Goal: Information Seeking & Learning: Learn about a topic

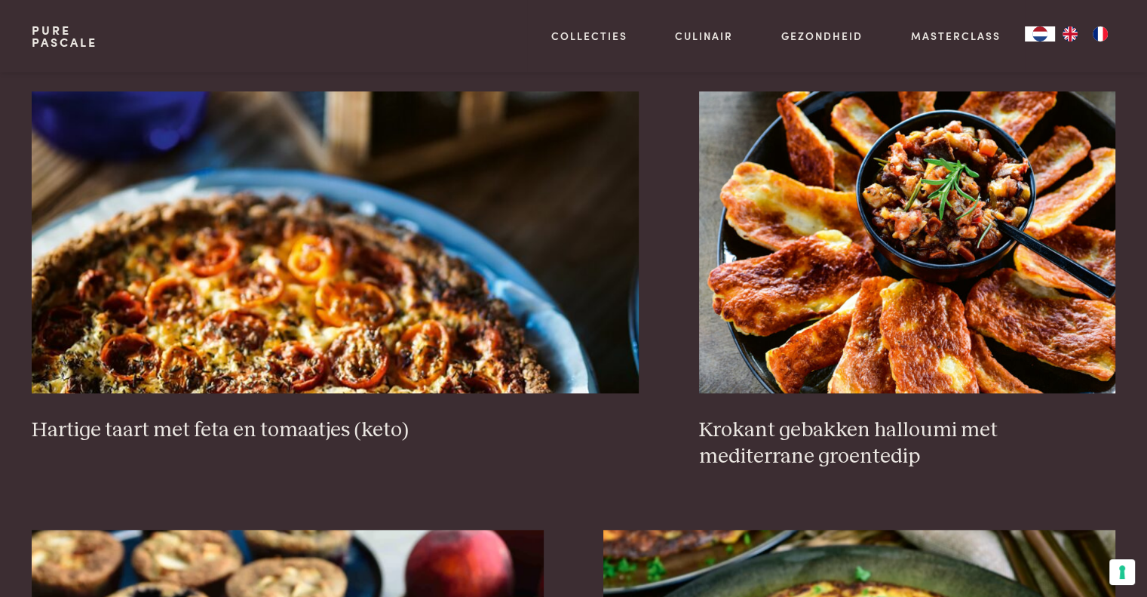
scroll to position [1434, 0]
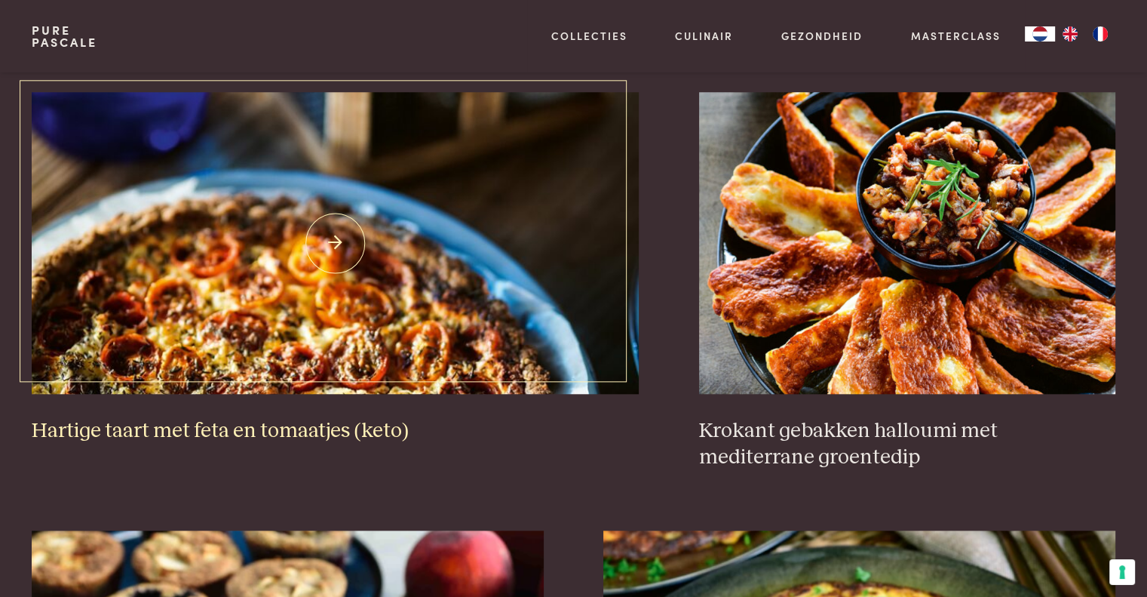
click at [256, 253] on img at bounding box center [335, 243] width 607 height 302
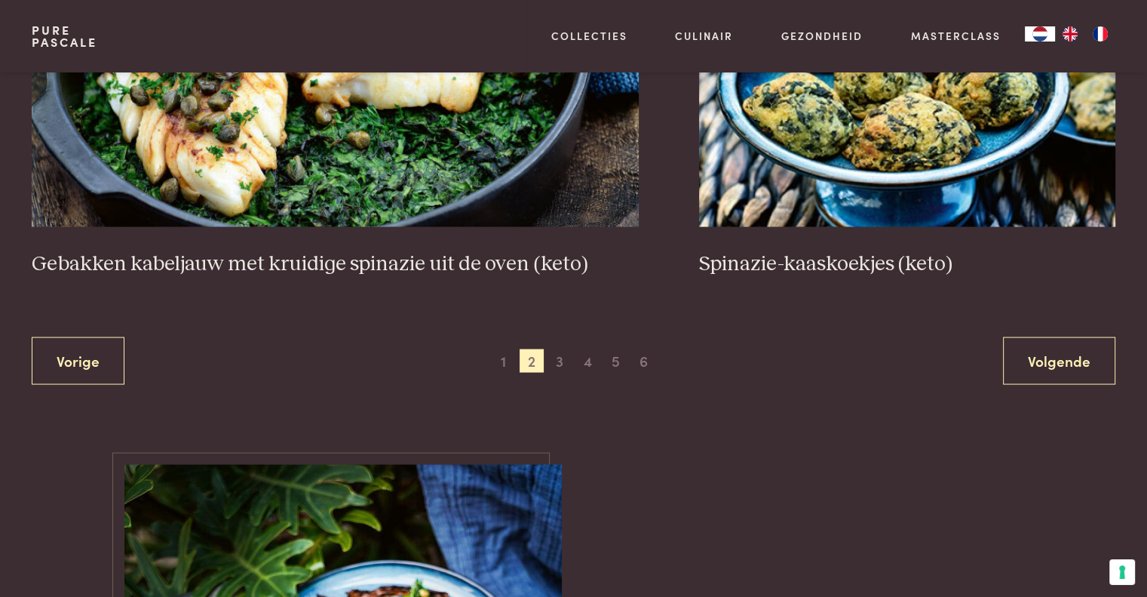
scroll to position [2870, 0]
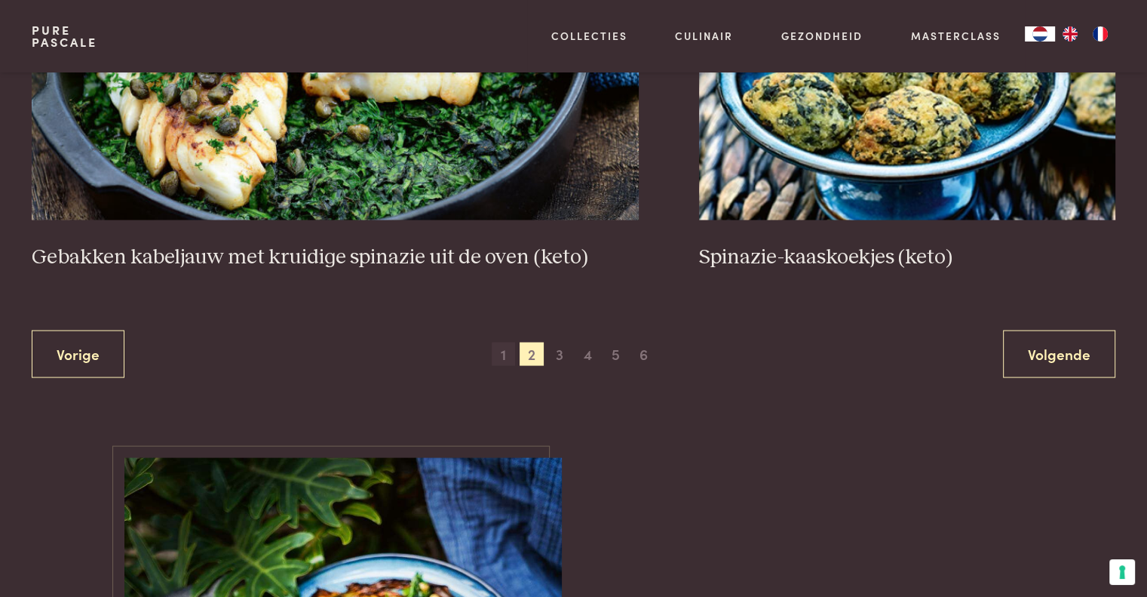
click at [500, 349] on span "1" at bounding box center [504, 354] width 24 height 24
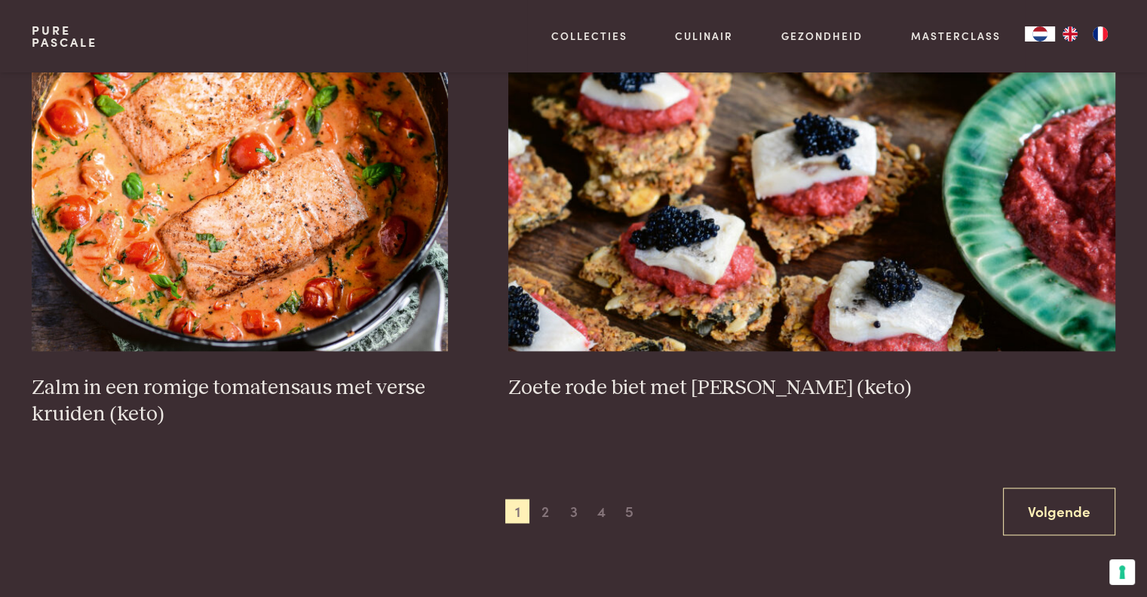
scroll to position [2302, 0]
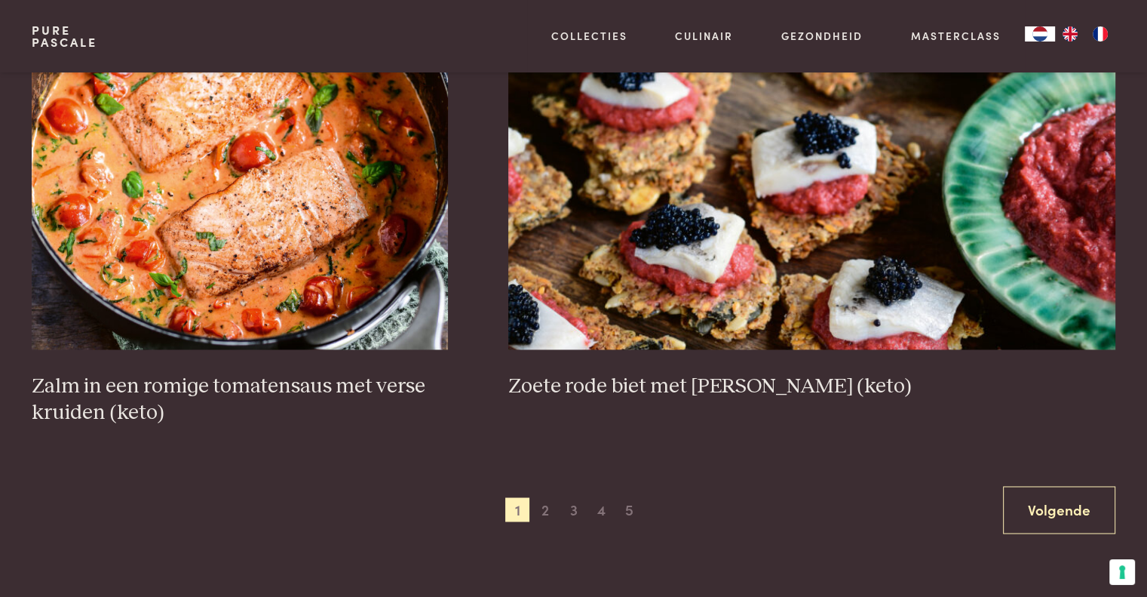
click at [567, 509] on span "3" at bounding box center [574, 509] width 24 height 24
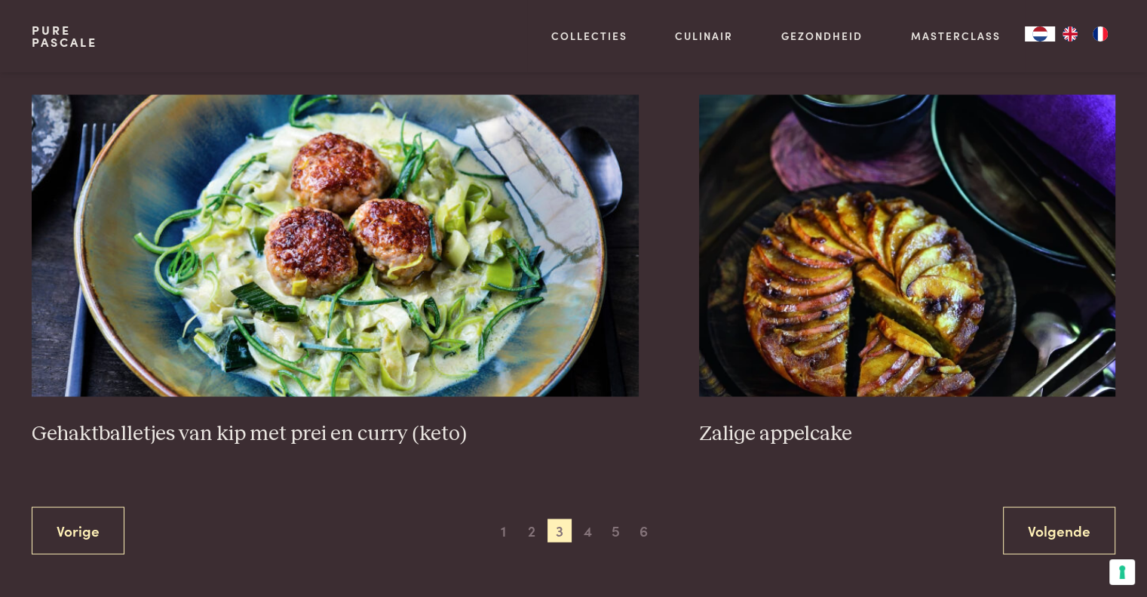
scroll to position [2746, 0]
click at [582, 526] on span "4" at bounding box center [588, 530] width 24 height 24
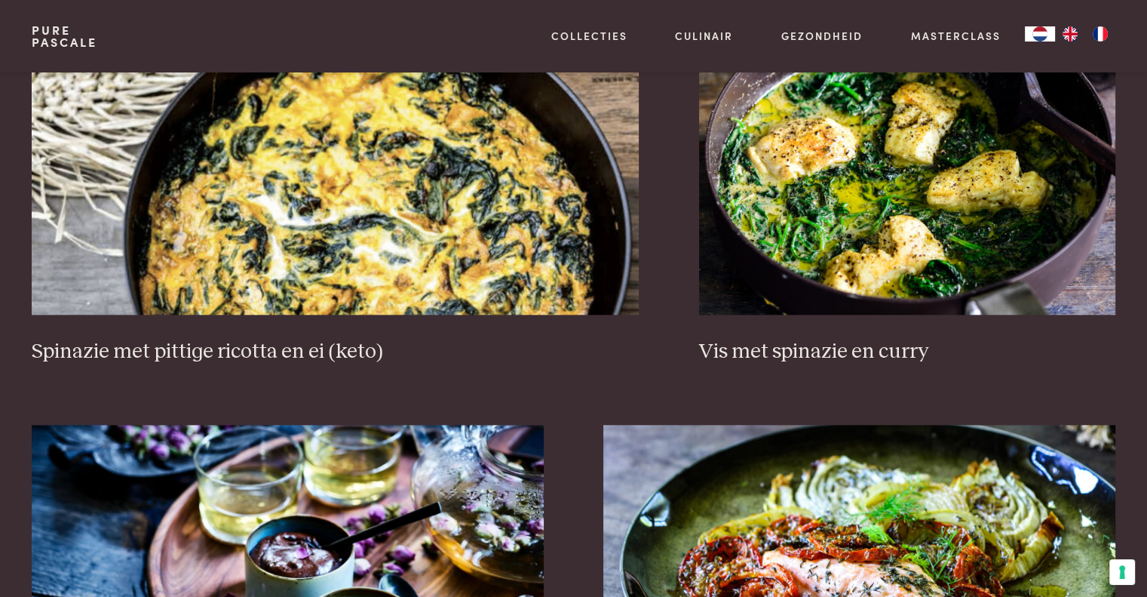
scroll to position [1541, 0]
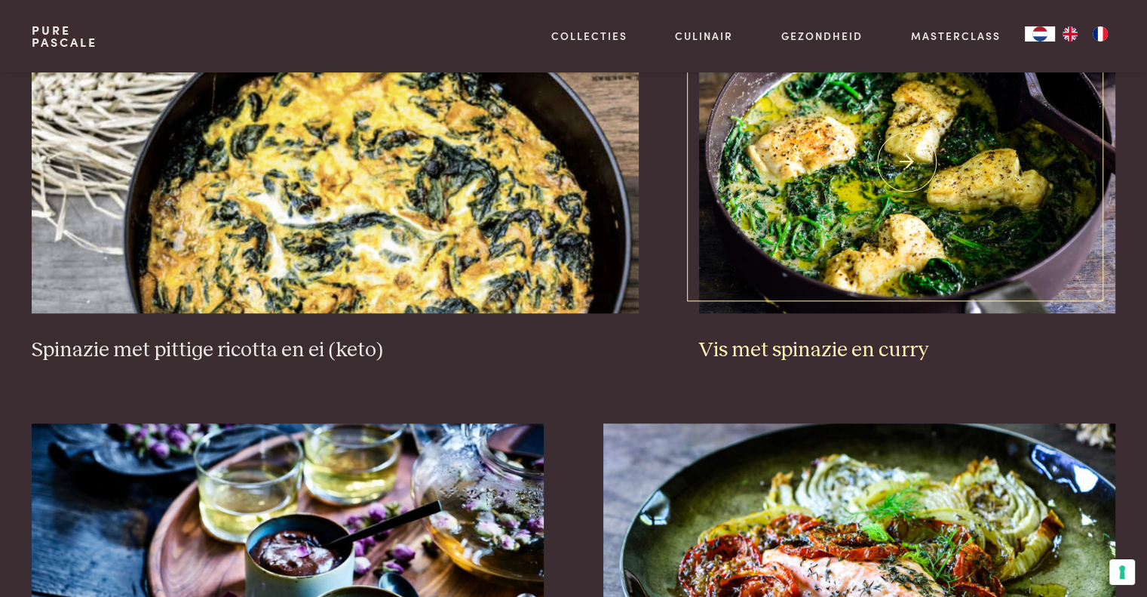
click at [868, 221] on img at bounding box center [907, 162] width 416 height 302
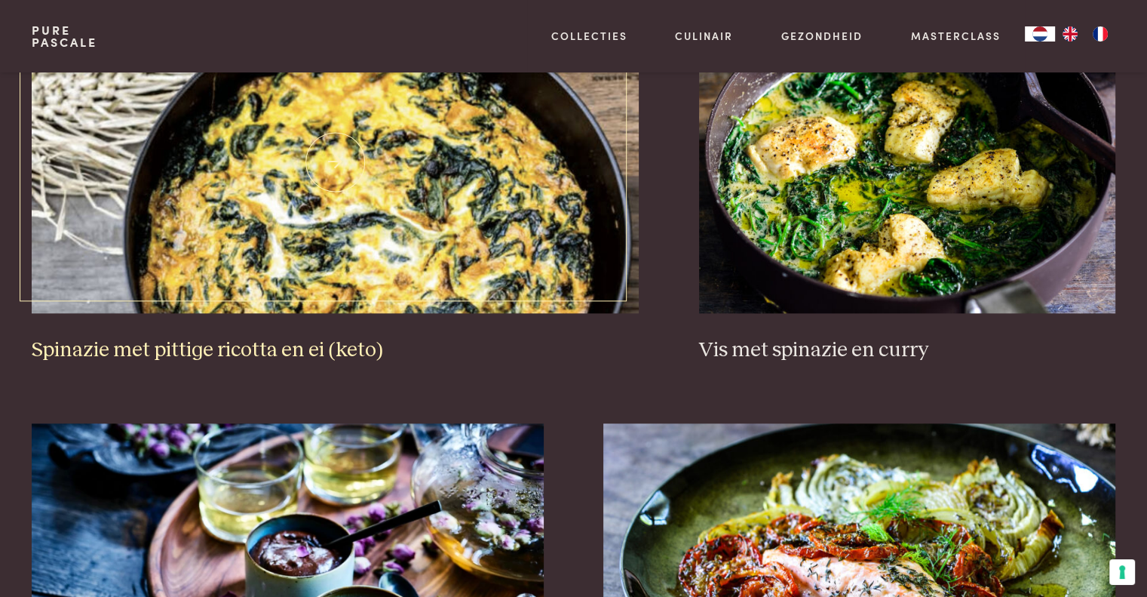
click at [536, 337] on h3 "Spinazie met pittige ricotta en ei (keto)" at bounding box center [335, 350] width 607 height 26
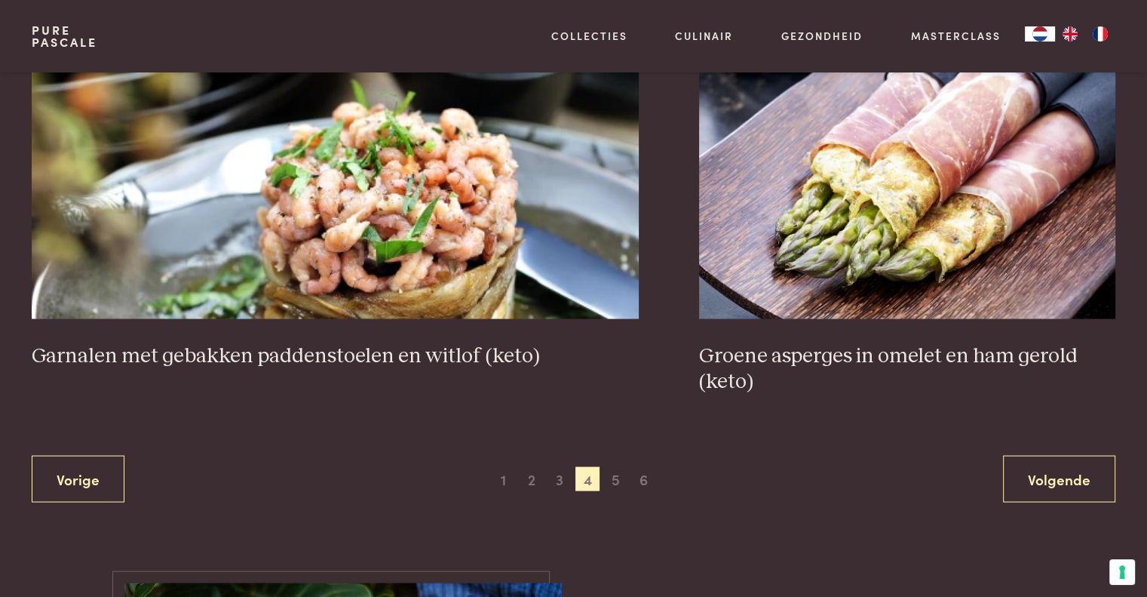
scroll to position [2776, 0]
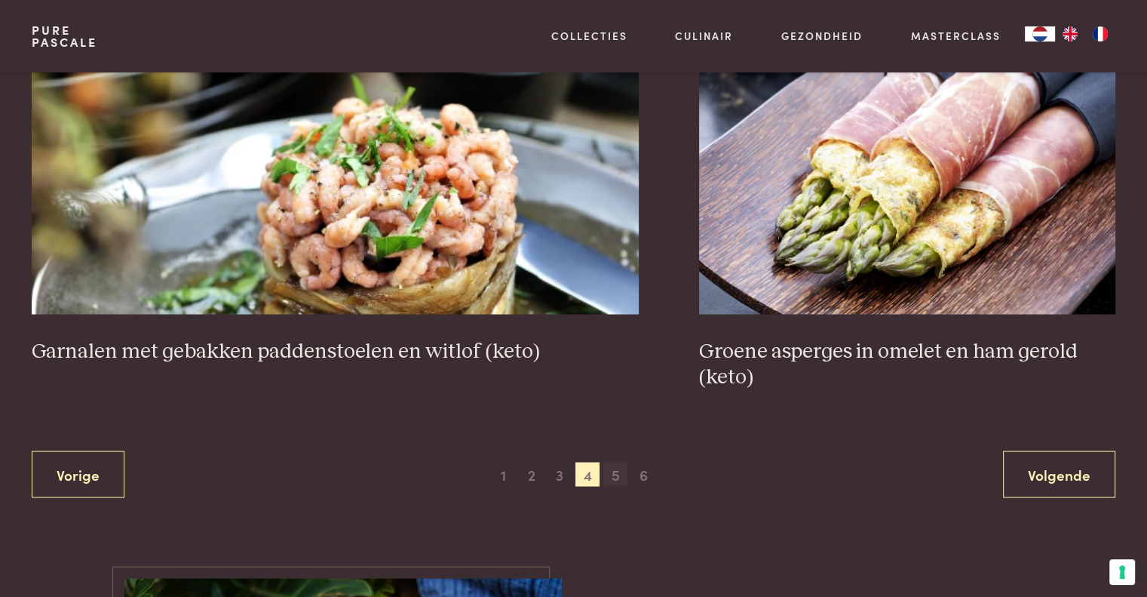
click at [611, 470] on span "5" at bounding box center [616, 474] width 24 height 24
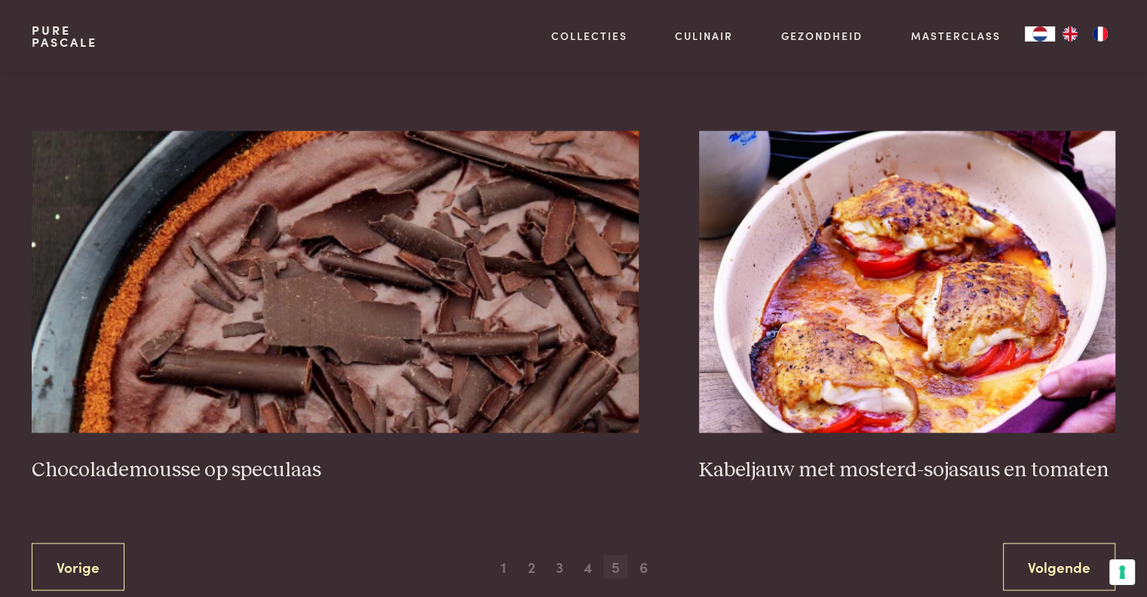
scroll to position [2690, 0]
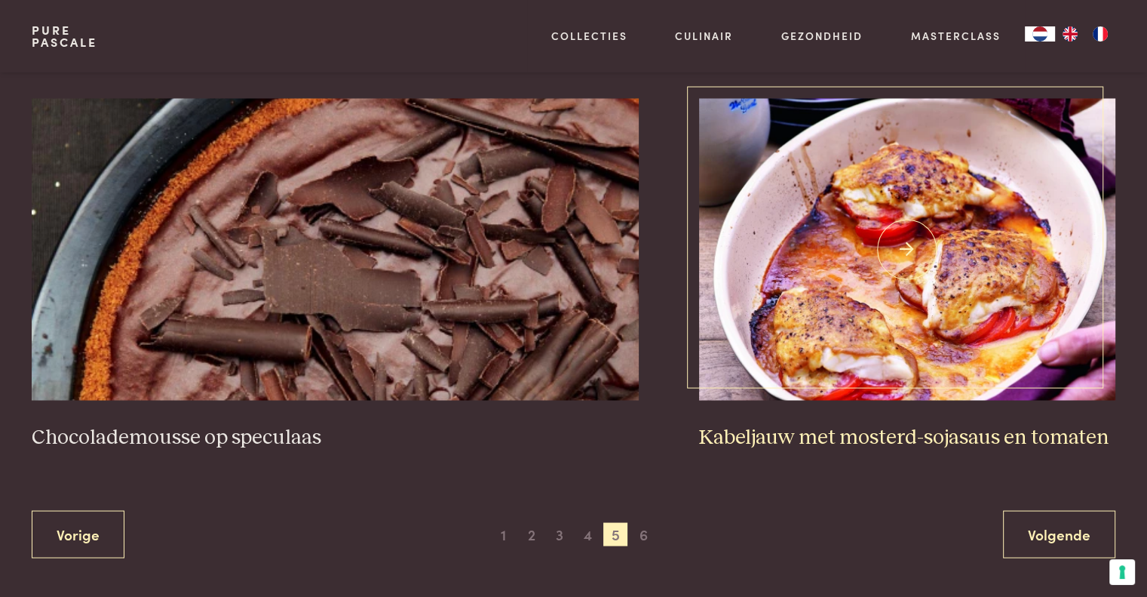
click at [929, 265] on img at bounding box center [907, 249] width 416 height 302
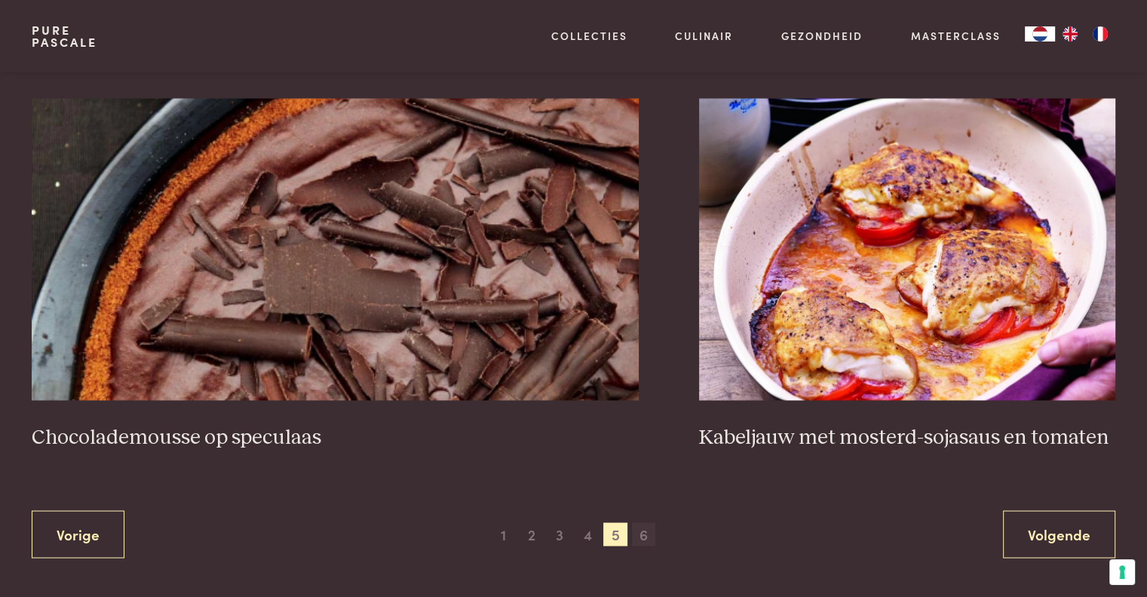
click at [640, 534] on span "6" at bounding box center [644, 534] width 24 height 24
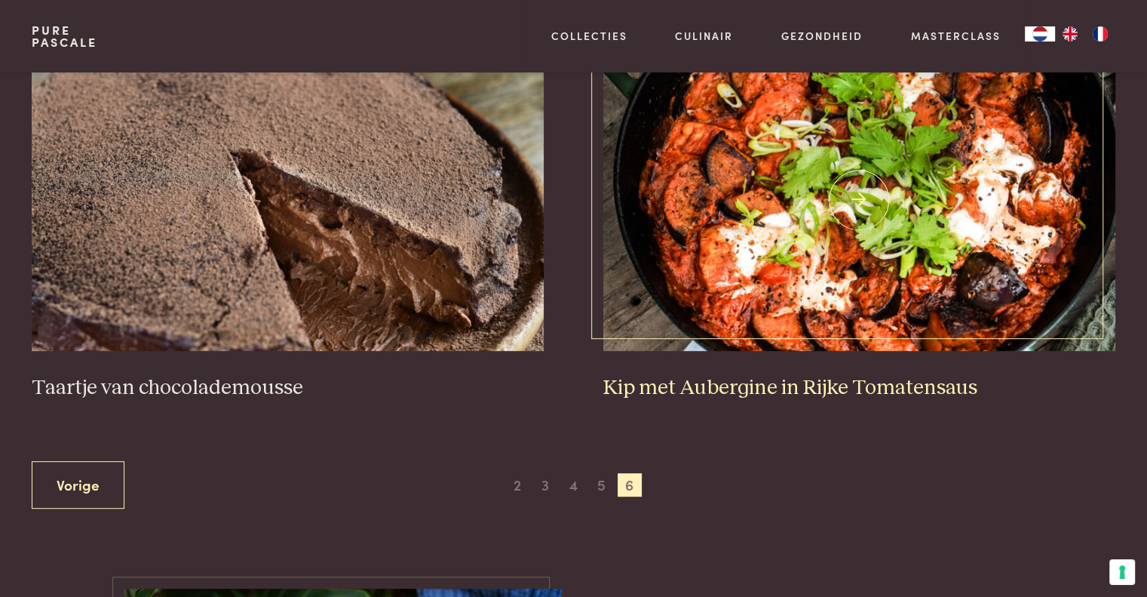
scroll to position [654, 0]
click at [751, 272] on img at bounding box center [859, 199] width 511 height 302
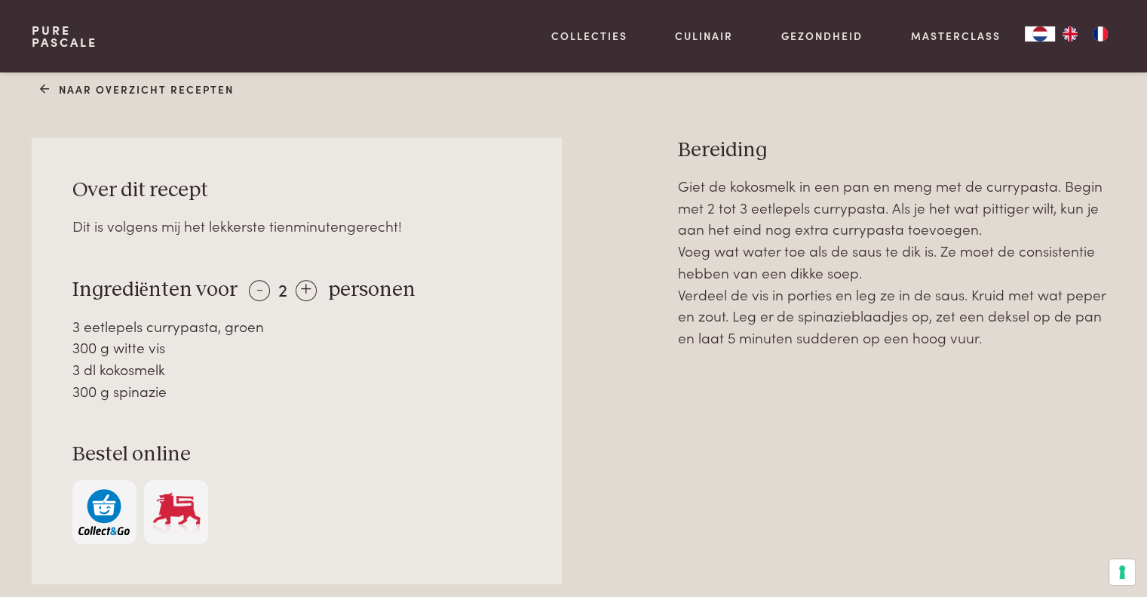
scroll to position [608, 0]
click at [868, 223] on p "Giet de kokosmelk in een pan en meng met de currypasta. Begin met 2 tot 3 eetle…" at bounding box center [897, 260] width 438 height 174
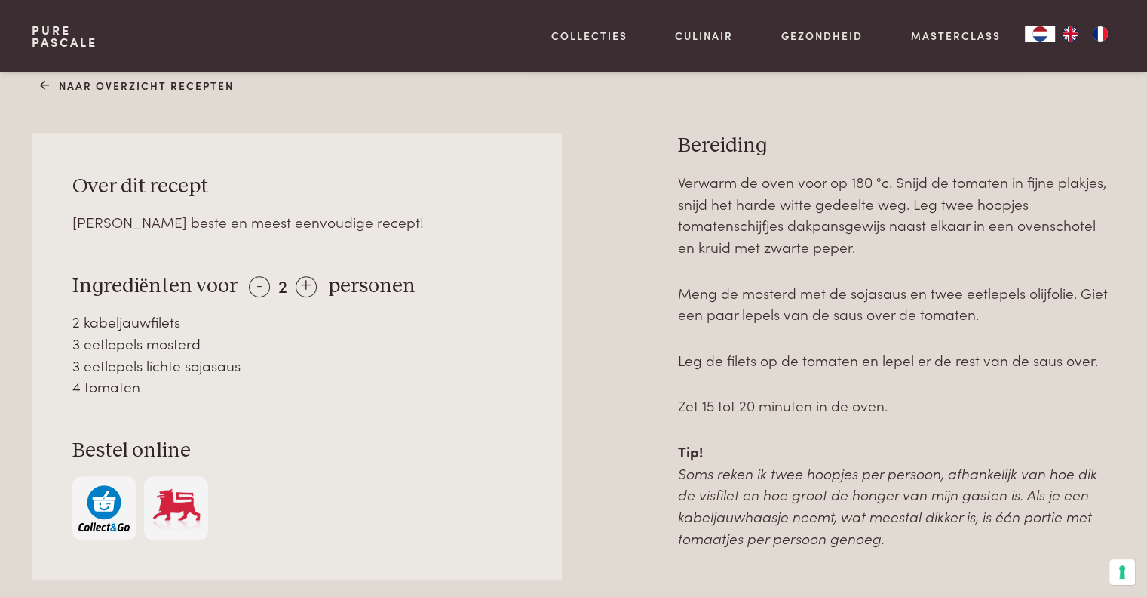
scroll to position [620, 0]
click at [702, 491] on em "Soms reken ik twee hoopjes per persoon, afhankelijk van hoe dik de visfilet en …" at bounding box center [887, 503] width 419 height 85
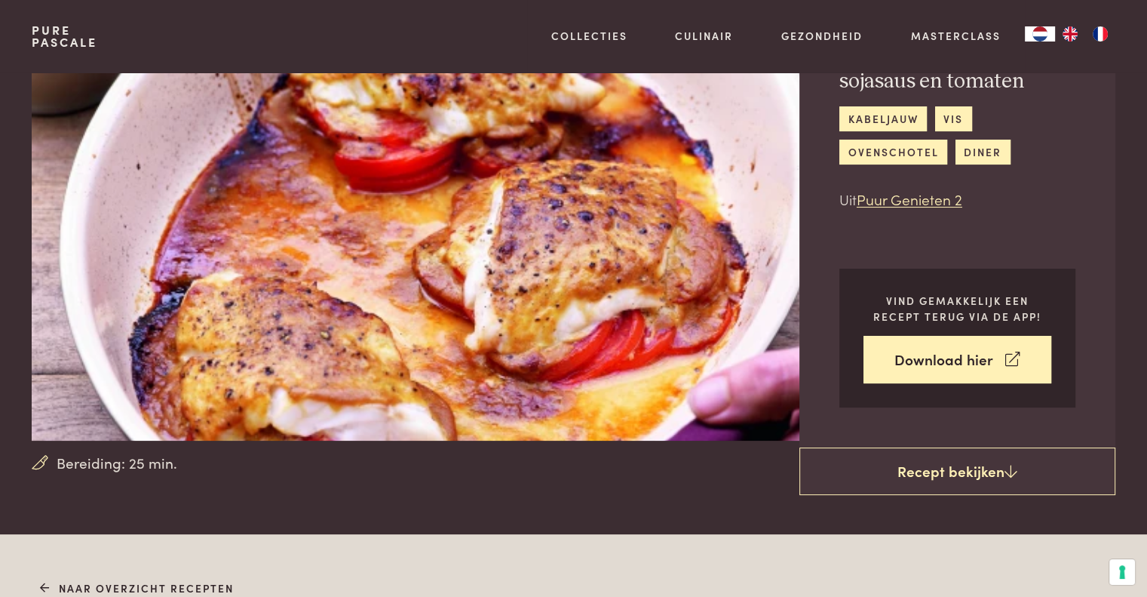
scroll to position [0, 0]
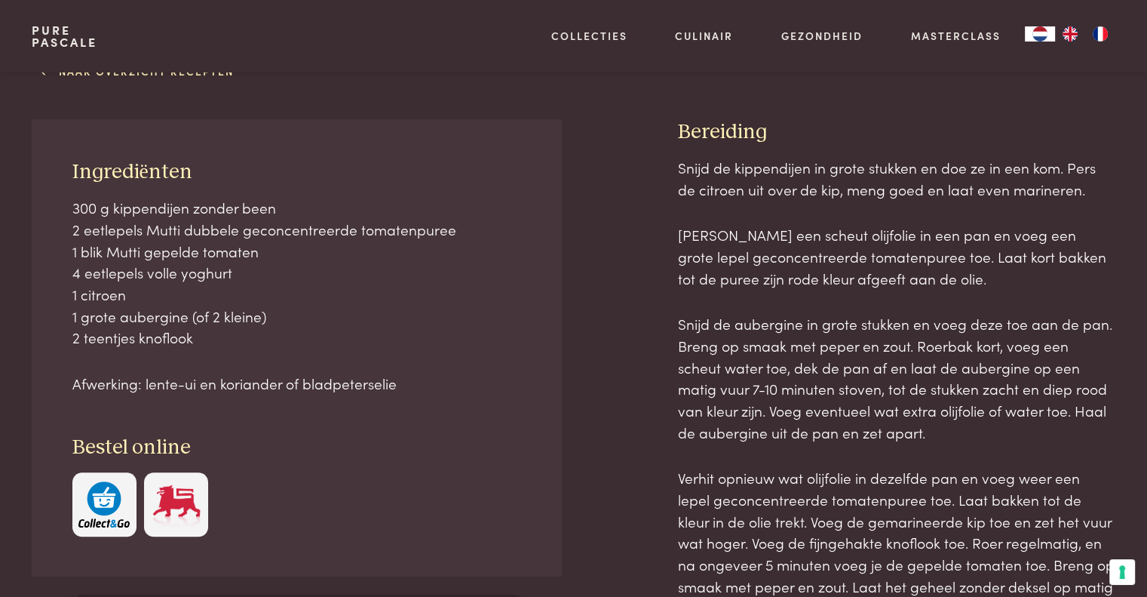
scroll to position [629, 0]
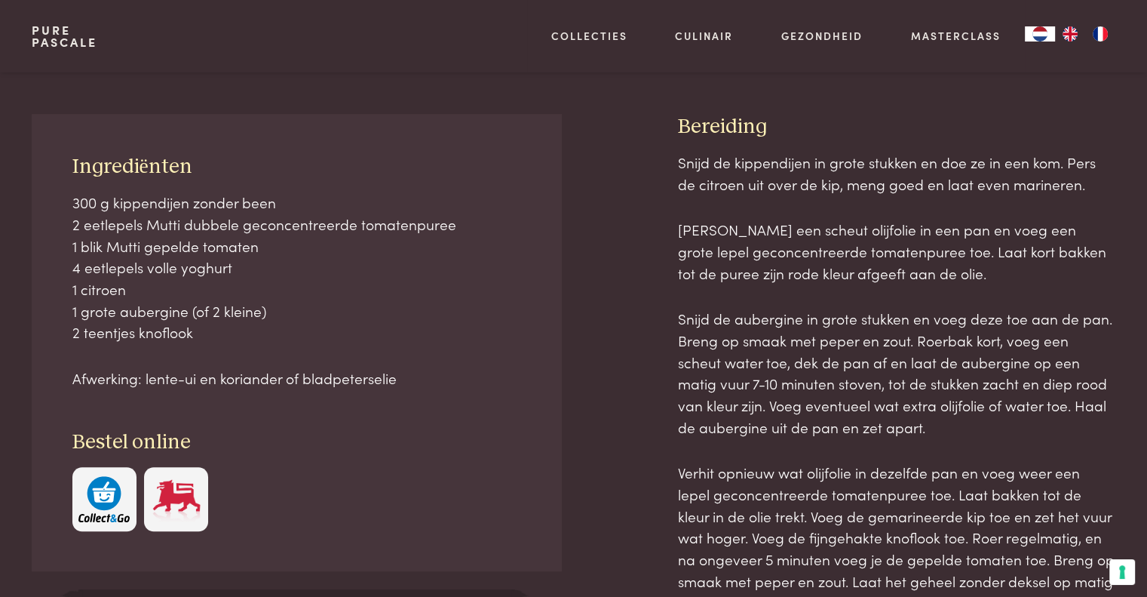
click at [749, 277] on p "Verhit een scheut olijfolie in een pan en voeg een grote lepel geconcentreerde …" at bounding box center [897, 251] width 438 height 65
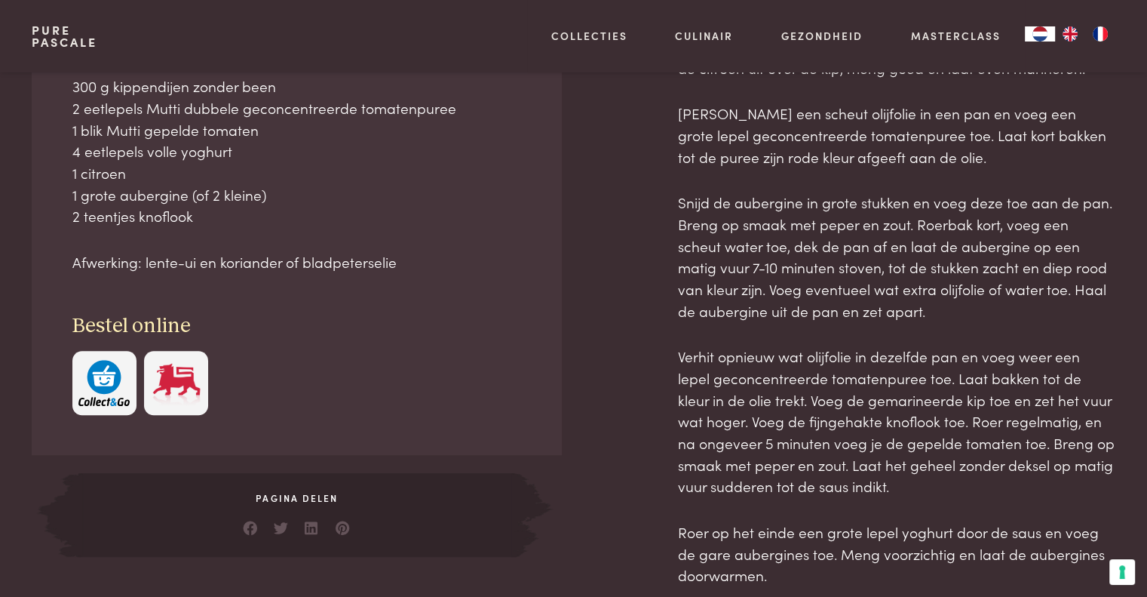
scroll to position [760, 0]
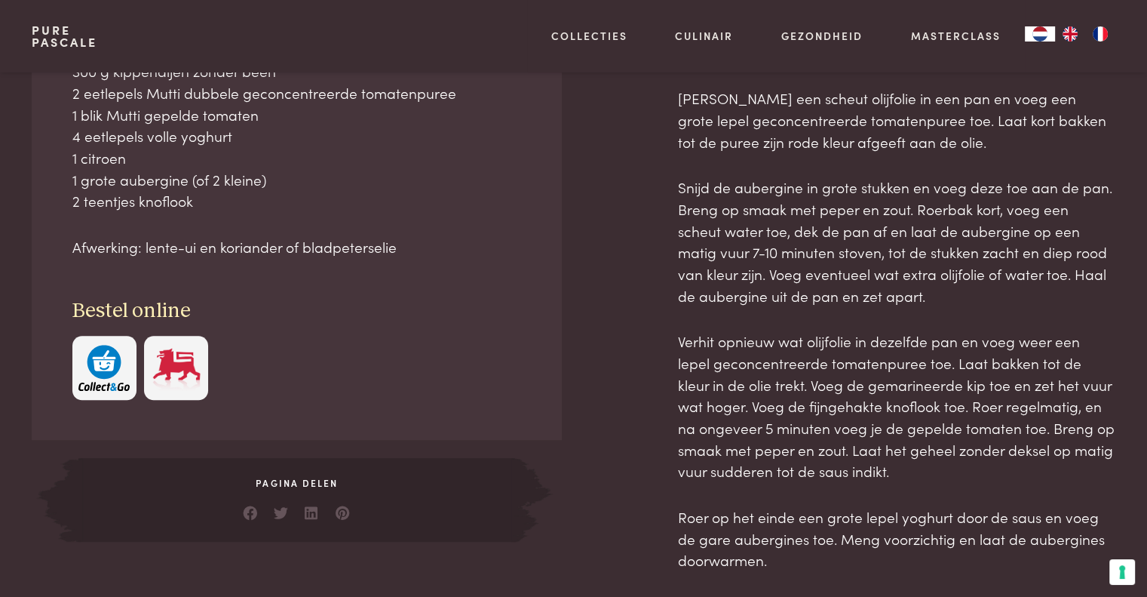
click at [738, 311] on div "Snijd de kippendijen in grote stukken en doe ze in een kom. Pers de citroen uit…" at bounding box center [897, 453] width 438 height 866
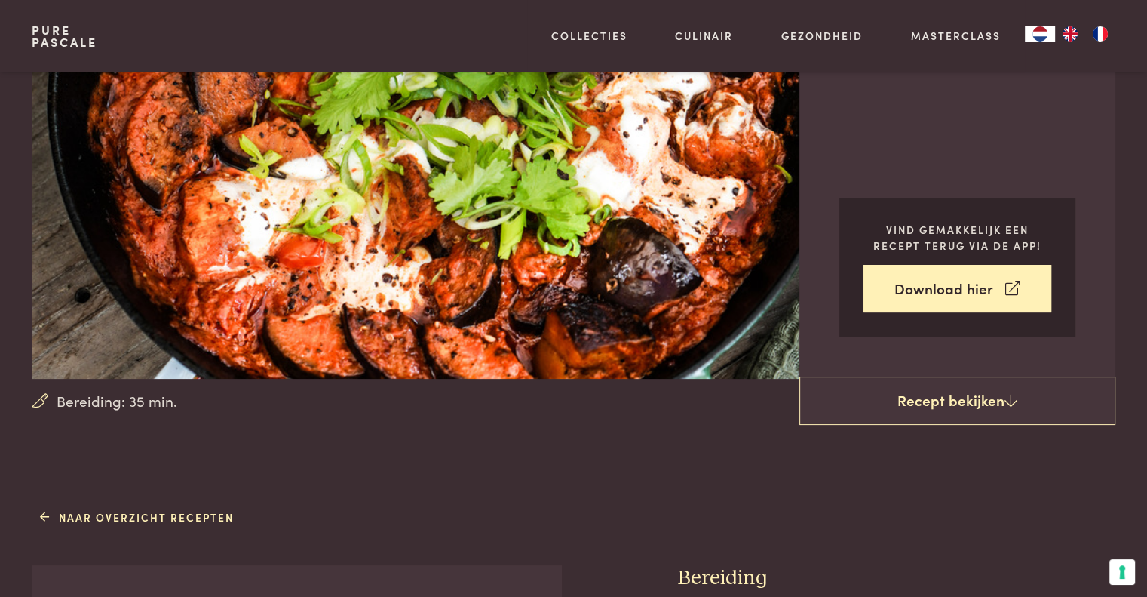
scroll to position [160, 0]
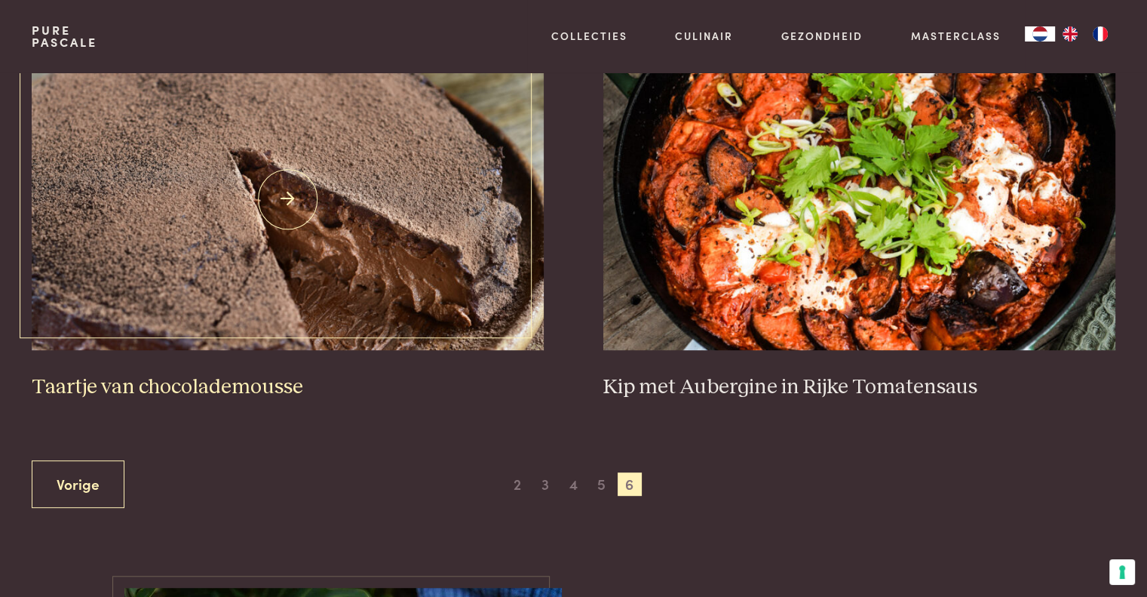
click at [220, 226] on img at bounding box center [287, 199] width 511 height 302
